Goal: Task Accomplishment & Management: Use online tool/utility

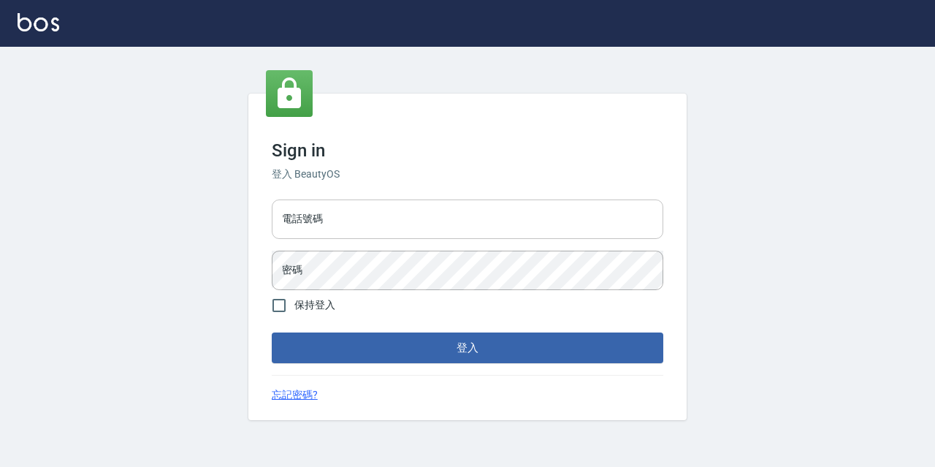
click at [346, 232] on input "電話號碼" at bounding box center [467, 218] width 391 height 39
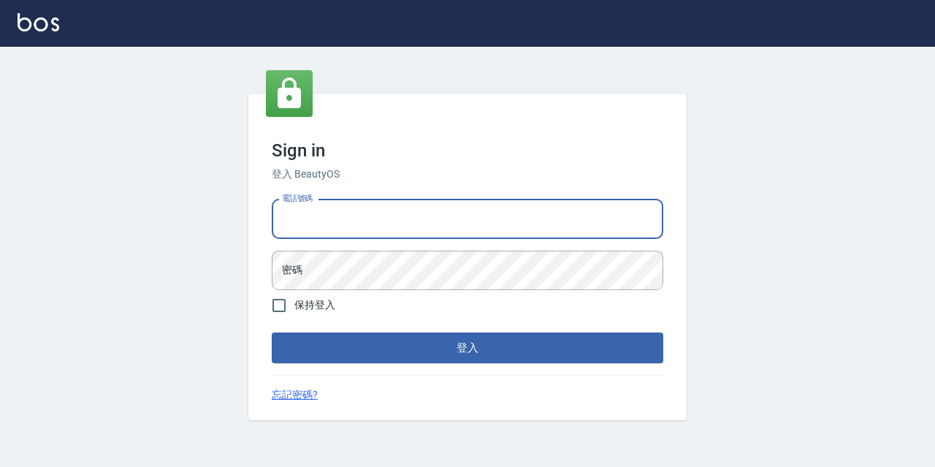
type input "0977888999"
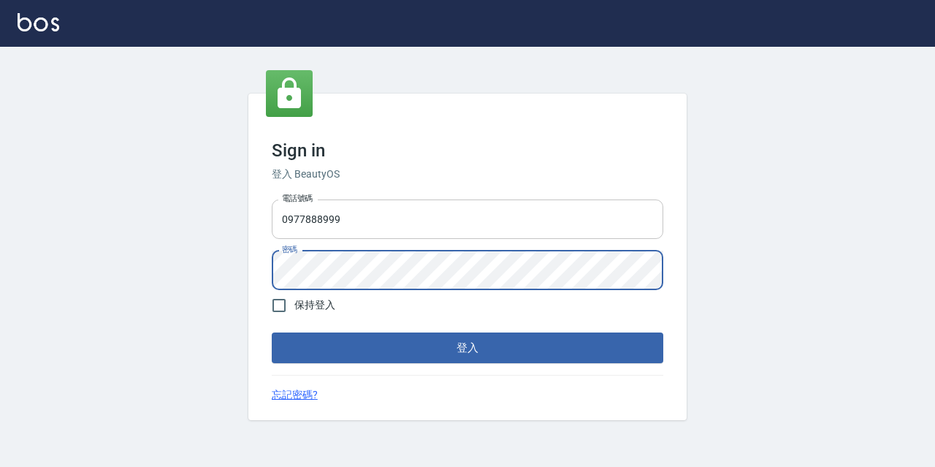
click at [272, 332] on button "登入" at bounding box center [467, 347] width 391 height 31
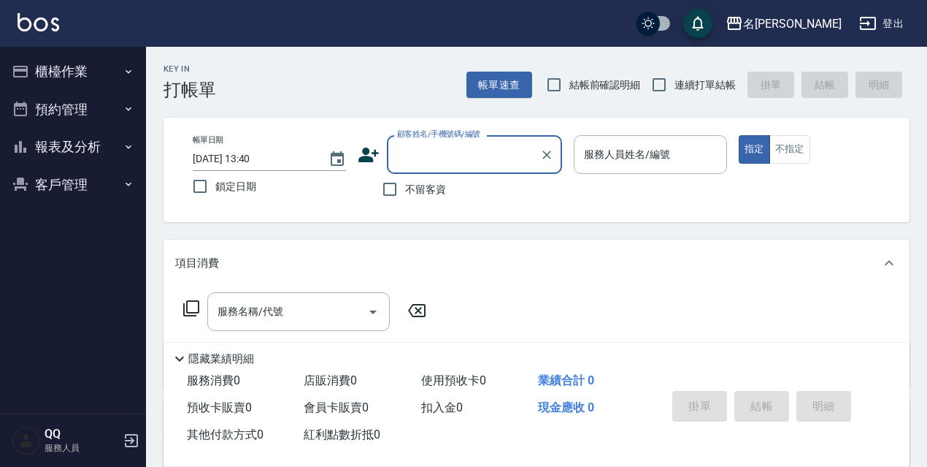
click at [107, 67] on button "櫃檯作業" at bounding box center [73, 72] width 134 height 38
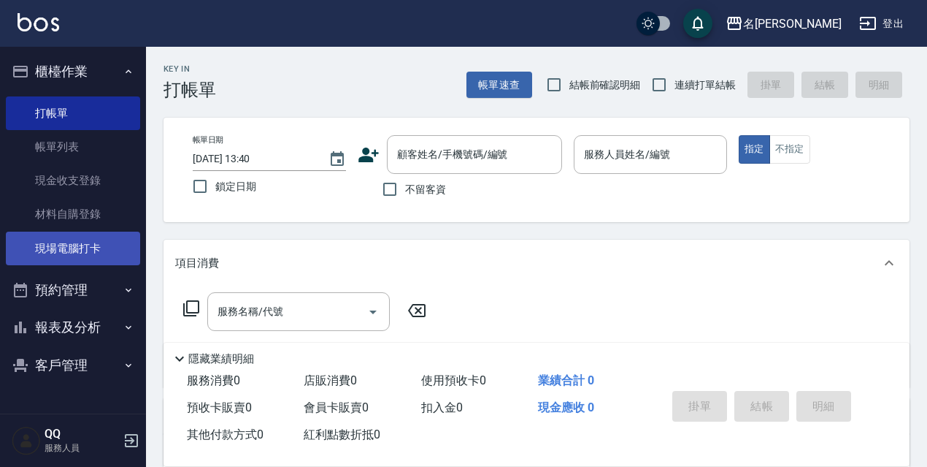
click at [72, 243] on link "現場電腦打卡" at bounding box center [73, 248] width 134 height 34
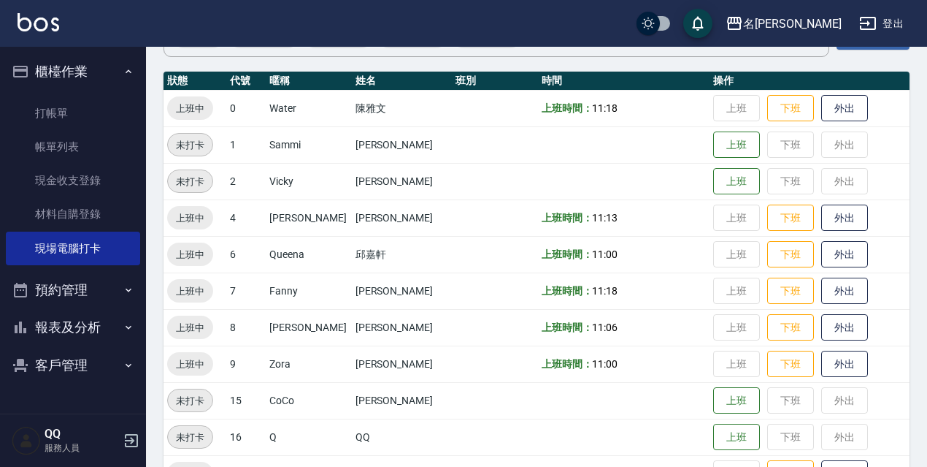
scroll to position [292, 0]
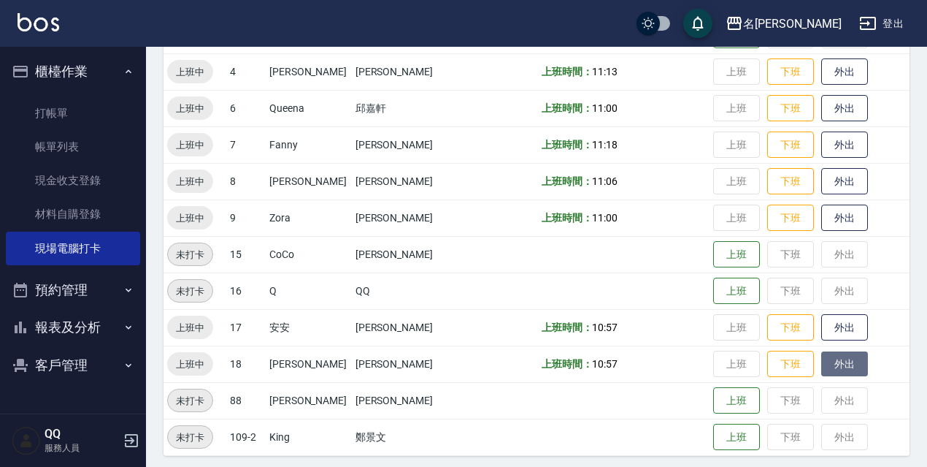
click at [821, 361] on button "外出" at bounding box center [844, 364] width 47 height 26
